Goal: Information Seeking & Learning: Compare options

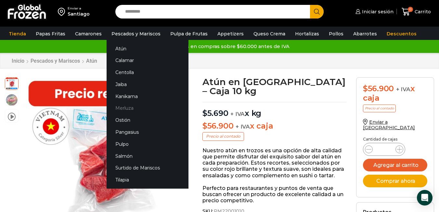
click at [130, 108] on link "Merluza" at bounding box center [148, 108] width 82 height 12
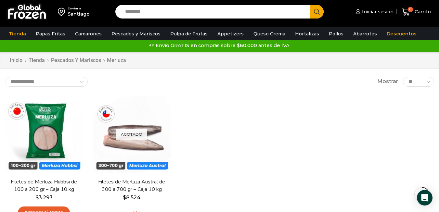
scroll to position [32, 0]
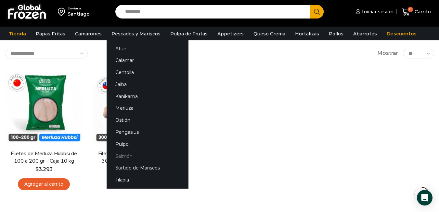
click at [125, 155] on link "Salmón" at bounding box center [148, 156] width 82 height 12
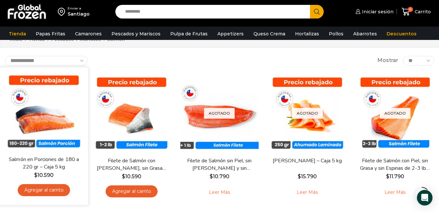
scroll to position [32, 0]
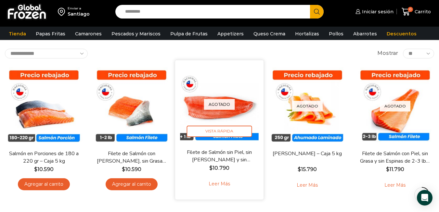
click at [229, 159] on link "Filete de Salmón sin Piel, sin [PERSON_NAME] y sin [PERSON_NAME] – Caja 10 Kg" at bounding box center [219, 155] width 71 height 15
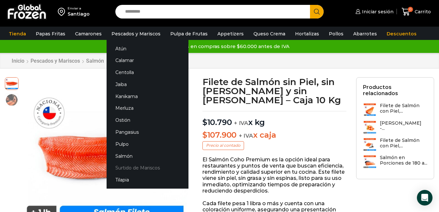
click at [140, 167] on link "Surtido de Mariscos" at bounding box center [148, 168] width 82 height 12
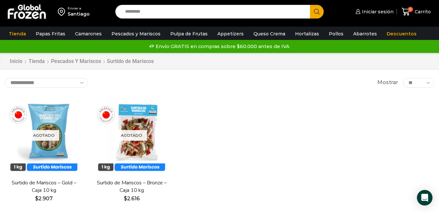
click at [233, 109] on div "Agotado [GEOGRAPHIC_DATA] Surtido de Mariscos – Gold – Caja 10 kg $ 2.907 Leer …" at bounding box center [219, 161] width 439 height 138
